Goal: Ask a question

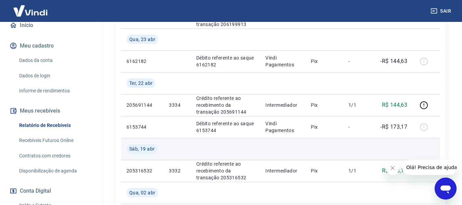
scroll to position [68, 0]
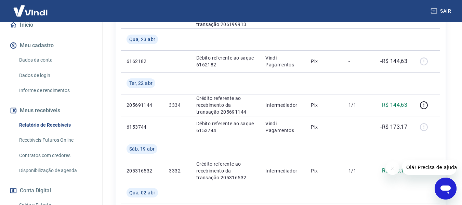
click at [446, 186] on icon "Abrir janela de mensagens" at bounding box center [446, 189] width 10 height 8
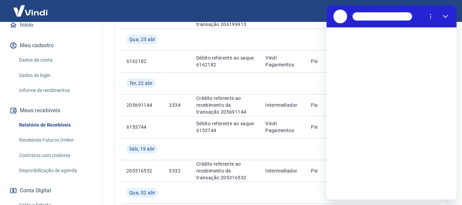
scroll to position [0, 0]
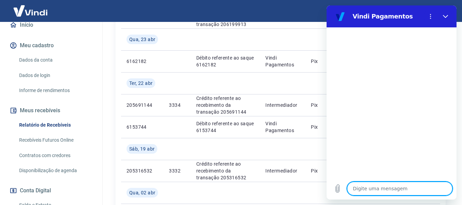
click at [378, 190] on textarea at bounding box center [399, 189] width 105 height 14
type textarea "B"
type textarea "x"
type textarea "Bo"
type textarea "x"
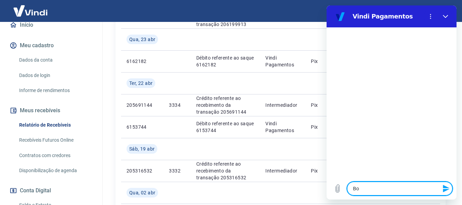
type textarea "Bom"
type textarea "x"
type textarea "Bom"
type textarea "x"
type textarea "Bom d"
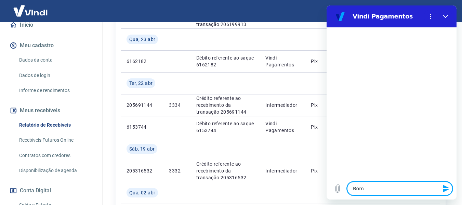
type textarea "x"
type textarea "Bom di"
type textarea "x"
type textarea "Bom dia"
type textarea "x"
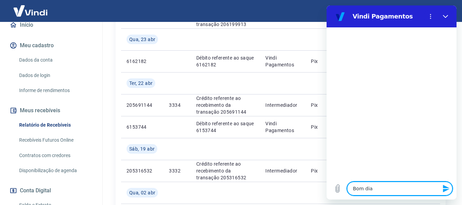
type textarea "Bom dia,"
type textarea "x"
type textarea "Bom dia,"
type textarea "x"
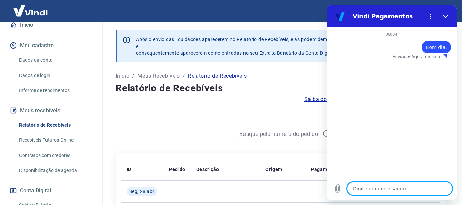
type textarea "x"
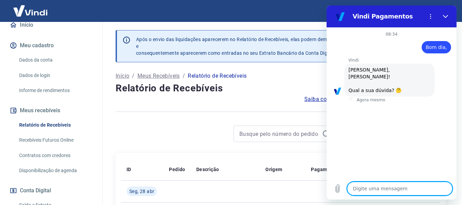
scroll to position [68, 0]
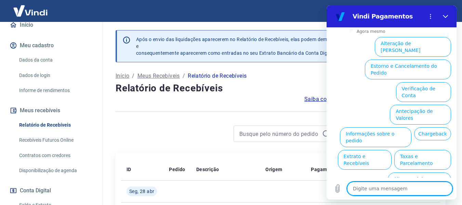
click at [118, 77] on p "Início" at bounding box center [123, 76] width 14 height 8
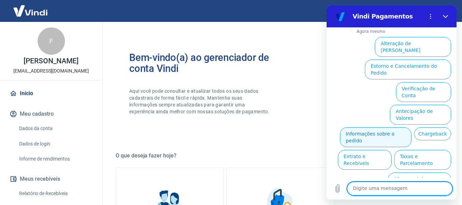
scroll to position [34, 0]
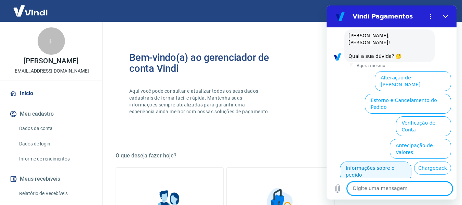
click at [404, 162] on button "Informações sobre o pedido" at bounding box center [376, 172] width 72 height 20
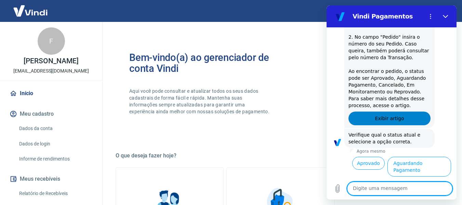
scroll to position [186, 0]
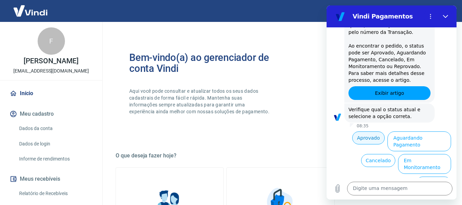
click at [365, 136] on button "Aprovado" at bounding box center [368, 137] width 33 height 13
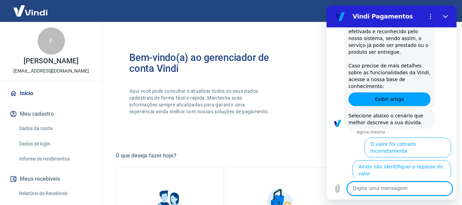
scroll to position [394, 0]
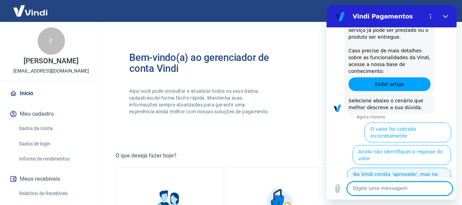
click at [397, 168] on button "Na Vindi consta 'aprovado', mas no sistema ainda não" at bounding box center [399, 178] width 104 height 20
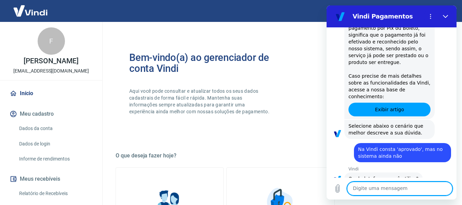
scroll to position [401, 0]
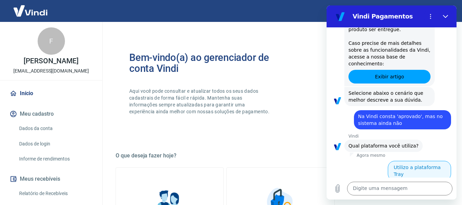
click at [423, 161] on button "Utilizo a plataforma Tray" at bounding box center [419, 171] width 63 height 20
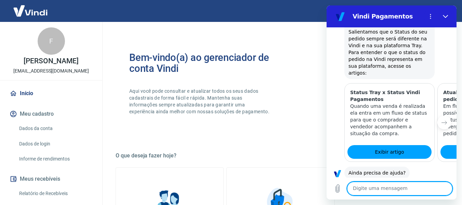
scroll to position [661, 0]
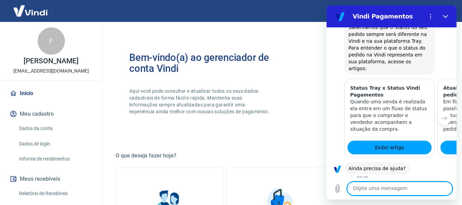
click at [412, 183] on button "Sim" at bounding box center [418, 189] width 20 height 13
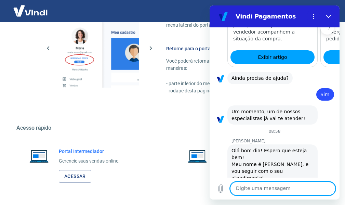
scroll to position [349, 0]
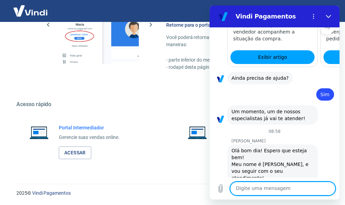
click at [257, 191] on textarea at bounding box center [282, 189] width 105 height 14
type textarea "Bom dia."
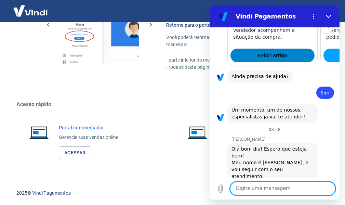
scroll to position [768, 0]
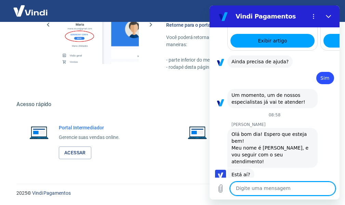
click at [270, 189] on textarea at bounding box center [282, 189] width 105 height 14
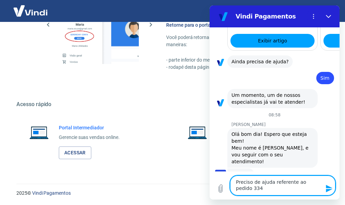
type textarea "Preciso de ajuda referente ao pedido 3340"
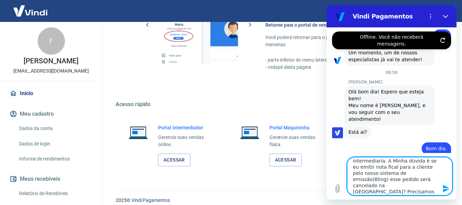
scroll to position [27, 0]
type textarea "Esse pedido ,preciso enviar porém não estou conseguindo acessar a plataforma Tr…"
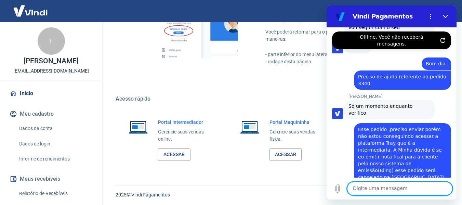
scroll to position [357, 0]
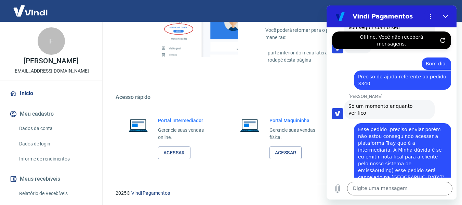
click at [443, 38] on icon "Atualizar conexão" at bounding box center [442, 40] width 5 height 5
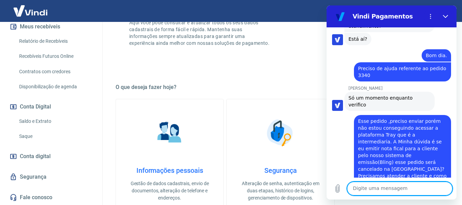
scroll to position [938, 0]
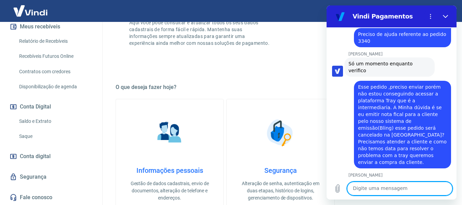
drag, startPoint x: 423, startPoint y: 162, endPoint x: 414, endPoint y: 183, distance: 23.8
click div "Nani Venancia Dos Santos diz: Só um momento"
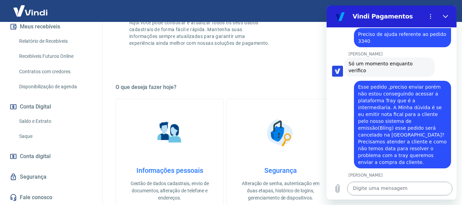
click at [407, 191] on textarea at bounding box center [399, 189] width 105 height 14
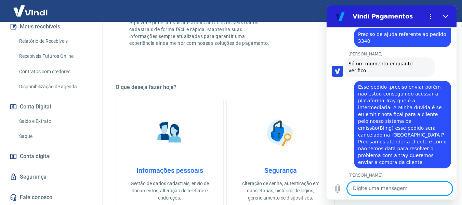
click div "Nani Venancia Dos Santos diz: Só um momento"
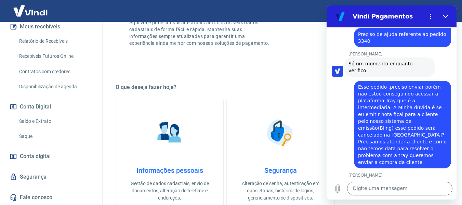
click div "Nani Venancia Dos Santos diz: Só um momento"
click at [385, 188] on textarea at bounding box center [399, 189] width 105 height 14
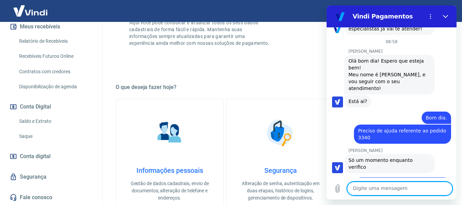
scroll to position [835, 0]
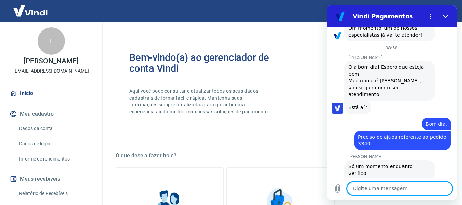
scroll to position [938, 0]
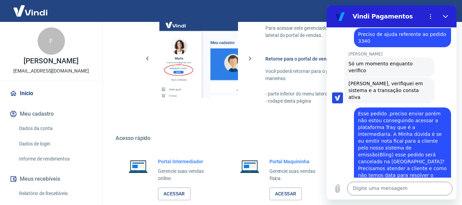
scroll to position [342, 0]
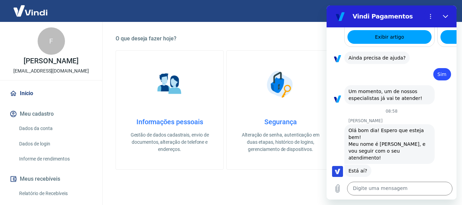
scroll to position [938, 0]
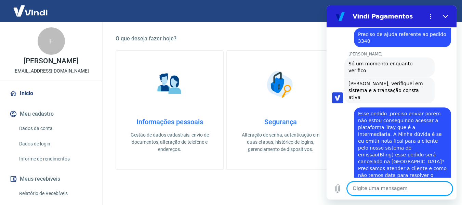
click at [392, 187] on textarea at bounding box center [399, 189] width 105 height 14
type textarea "oi"
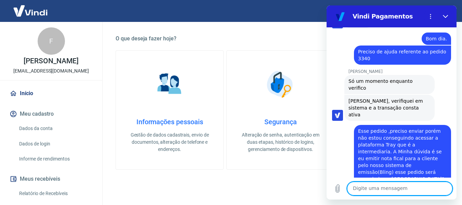
scroll to position [964, 0]
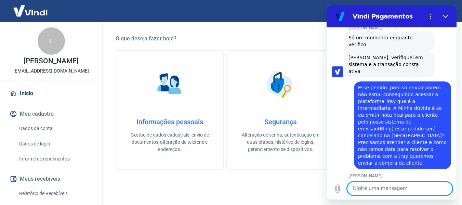
click at [390, 192] on textarea at bounding box center [399, 189] width 105 height 14
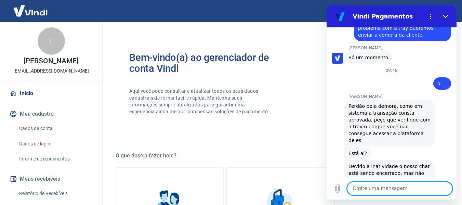
scroll to position [1126, 0]
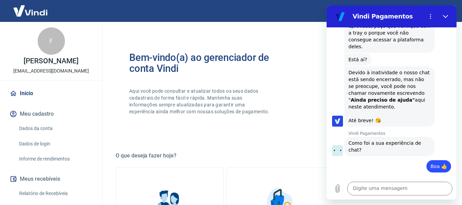
scroll to position [1185, 0]
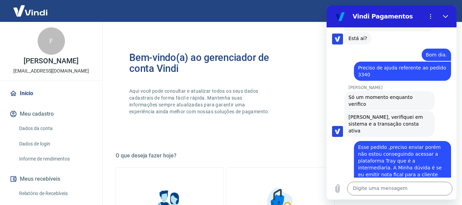
scroll to position [885, 0]
